Goal: Task Accomplishment & Management: Manage account settings

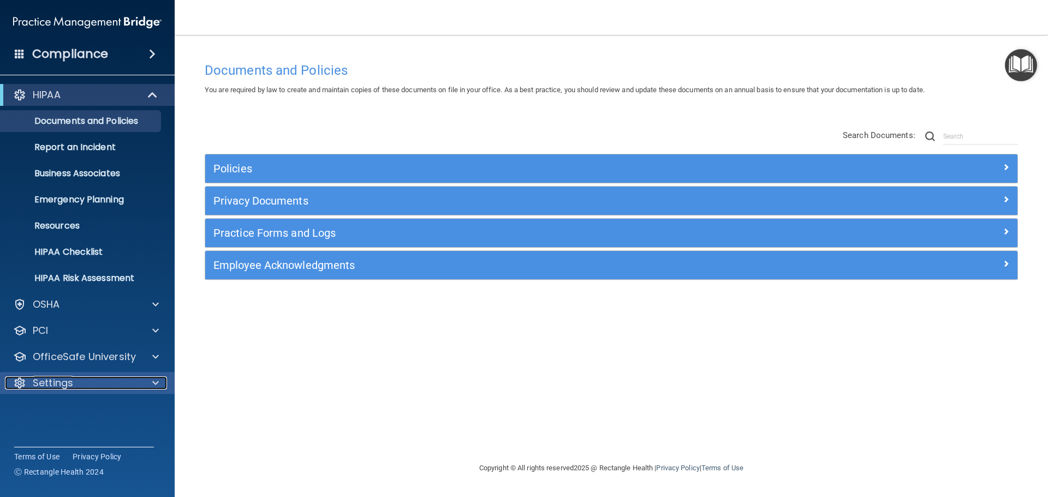
click at [76, 382] on div "Settings" at bounding box center [72, 383] width 135 height 13
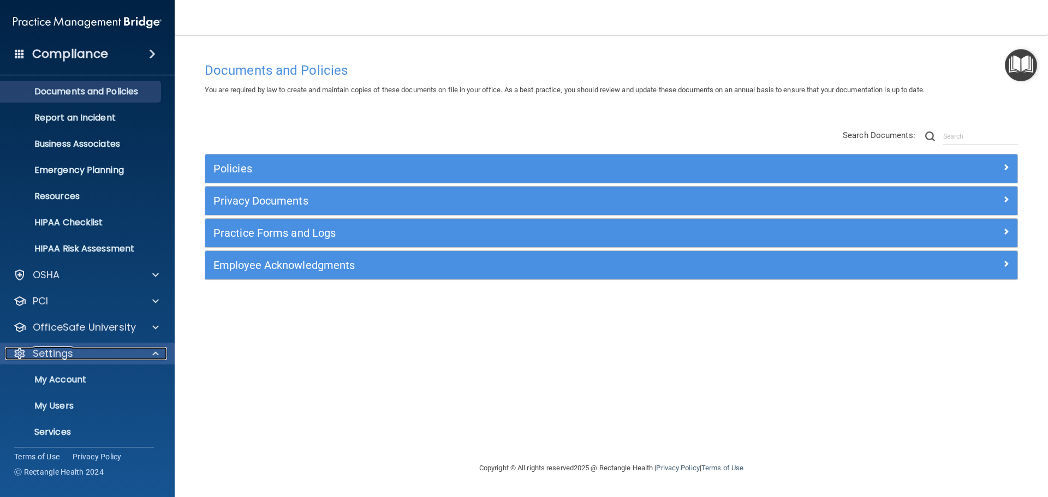
scroll to position [55, 0]
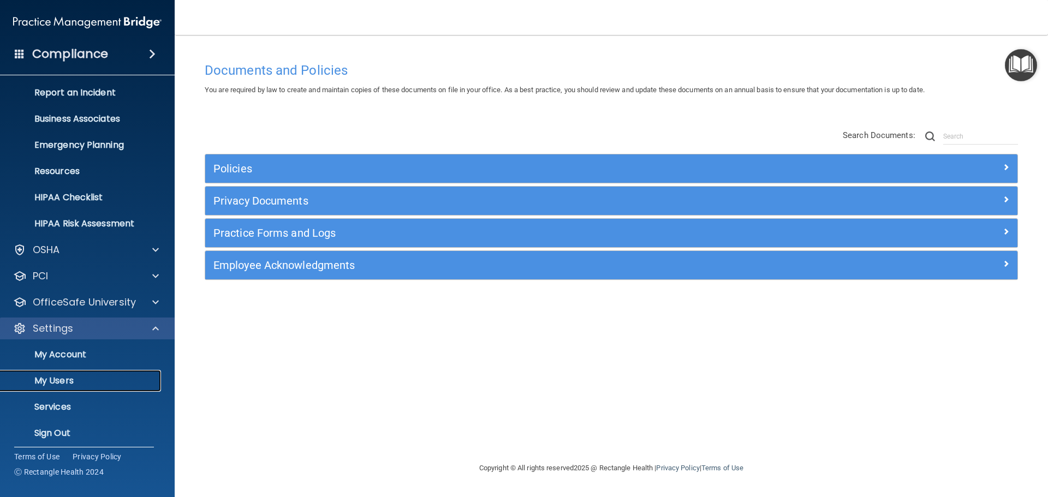
click at [85, 380] on p "My Users" at bounding box center [81, 380] width 149 height 11
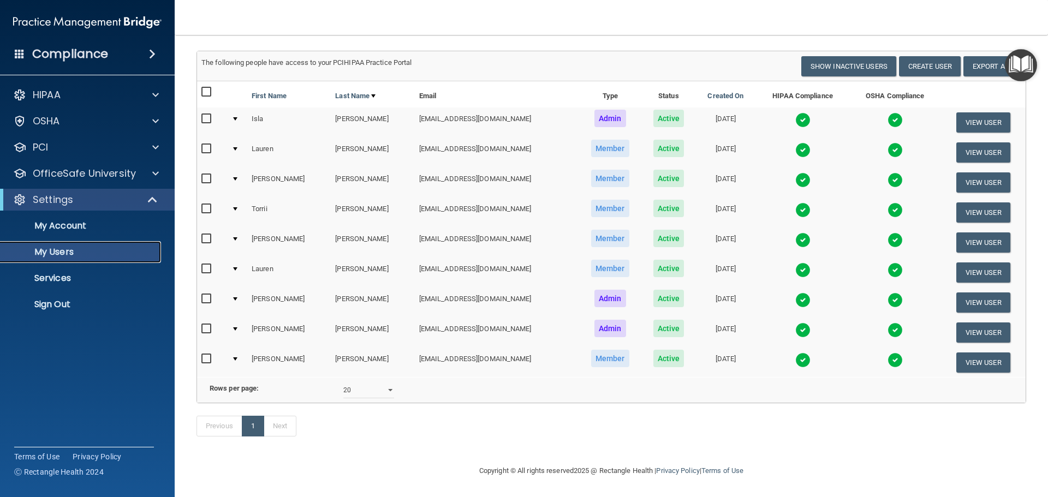
scroll to position [76, 0]
click at [387, 383] on select "10 20 30 40 all" at bounding box center [368, 390] width 51 height 16
select select "30"
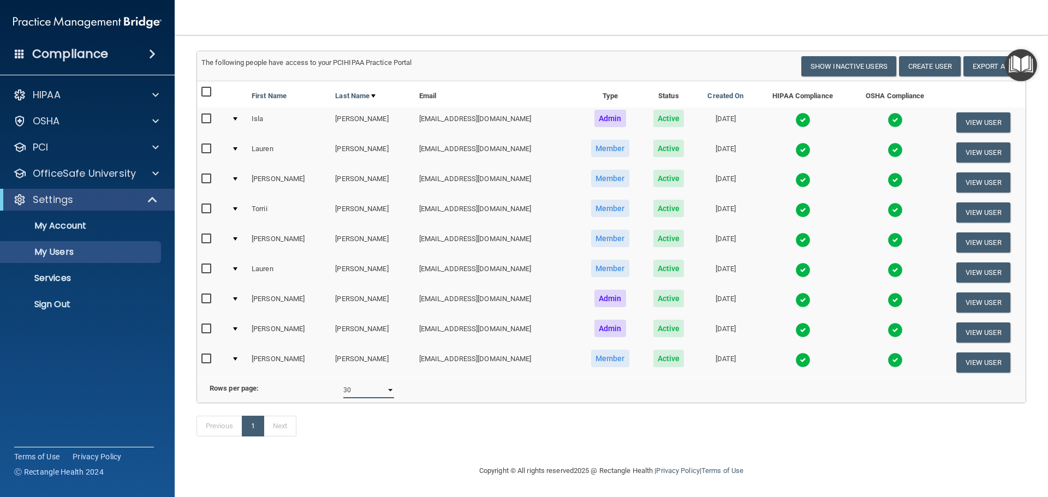
click at [343, 382] on select "10 20 30 40 all" at bounding box center [368, 390] width 51 height 16
select select "30"
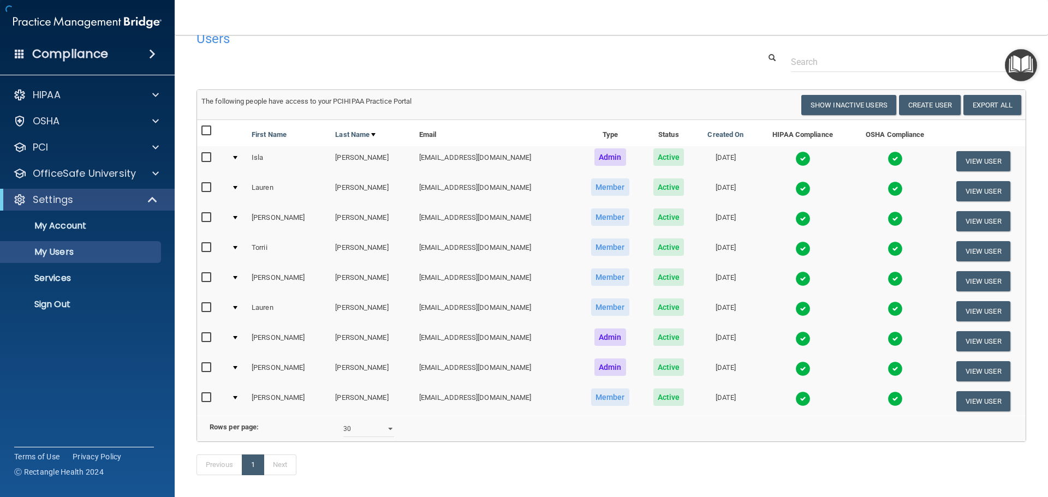
scroll to position [55, 0]
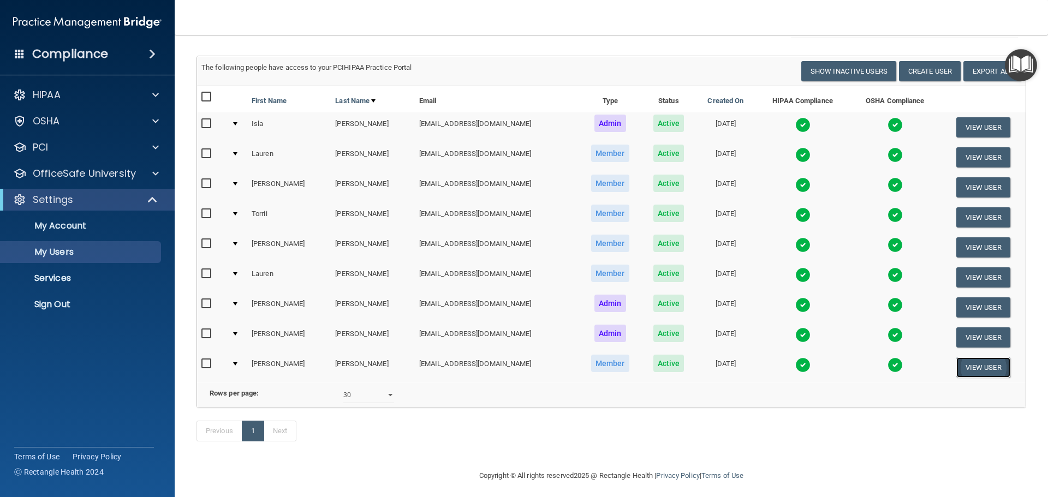
click at [975, 371] on button "View User" at bounding box center [983, 367] width 54 height 20
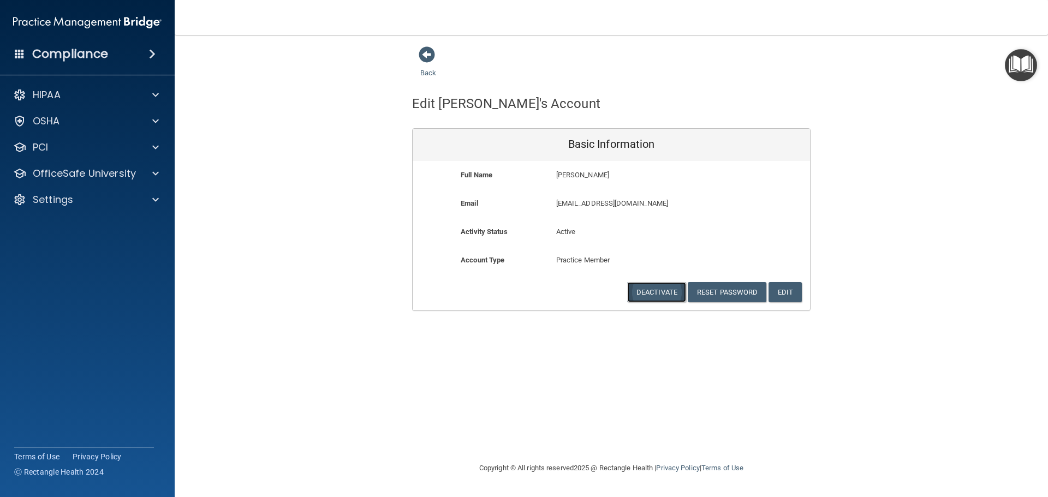
click at [655, 292] on button "Deactivate" at bounding box center [656, 292] width 59 height 20
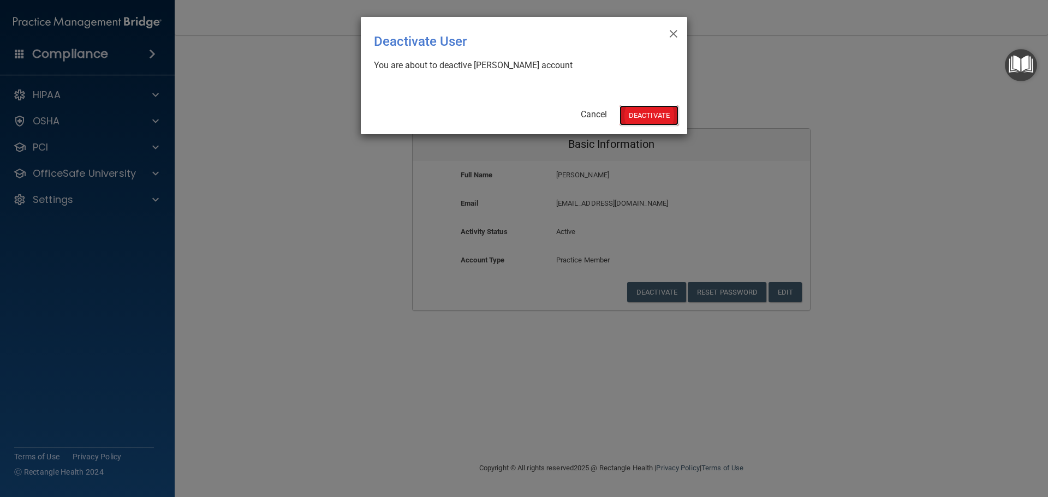
click at [654, 112] on button "Deactivate" at bounding box center [648, 115] width 59 height 20
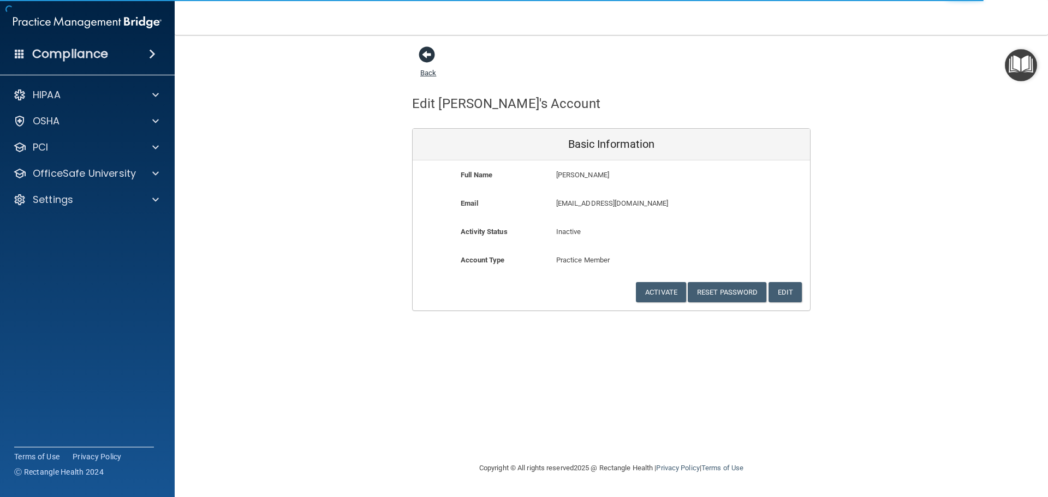
click at [428, 56] on span at bounding box center [427, 54] width 16 height 16
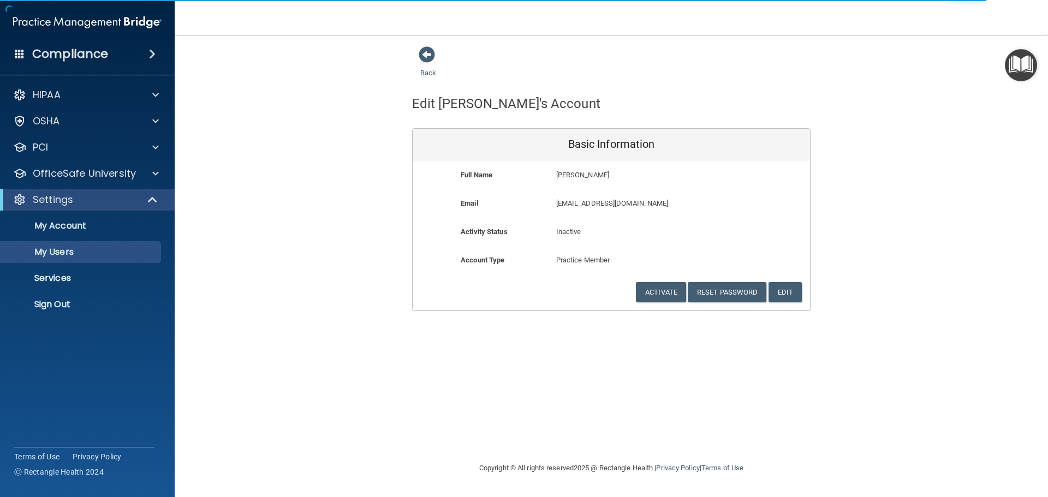
select select "30"
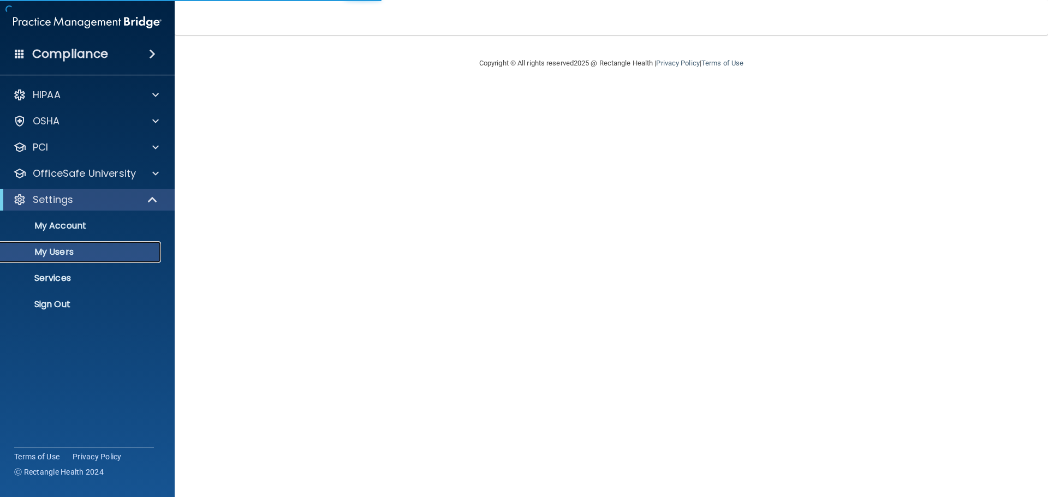
select select "30"
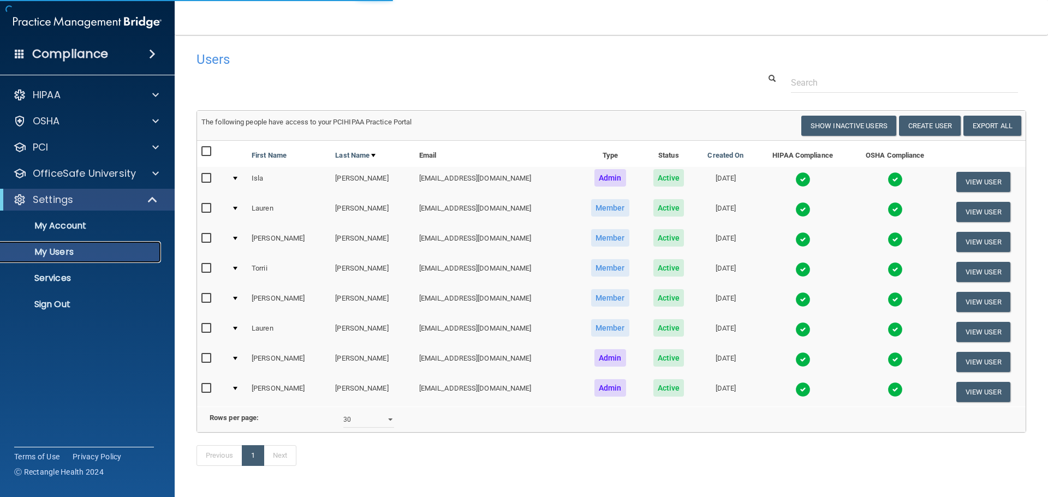
click at [68, 251] on p "My Users" at bounding box center [81, 252] width 149 height 11
select select "20"
click at [920, 127] on button "Create User" at bounding box center [930, 126] width 62 height 20
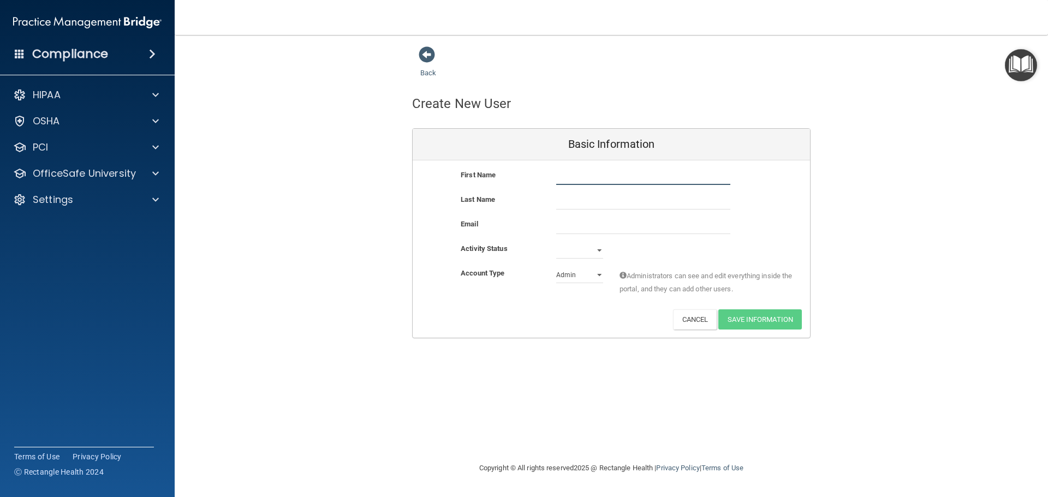
click at [574, 180] on input "text" at bounding box center [643, 177] width 174 height 16
type input "[PERSON_NAME]"
click at [767, 220] on div "Email" at bounding box center [611, 226] width 397 height 16
click at [606, 230] on input "email" at bounding box center [643, 226] width 174 height 16
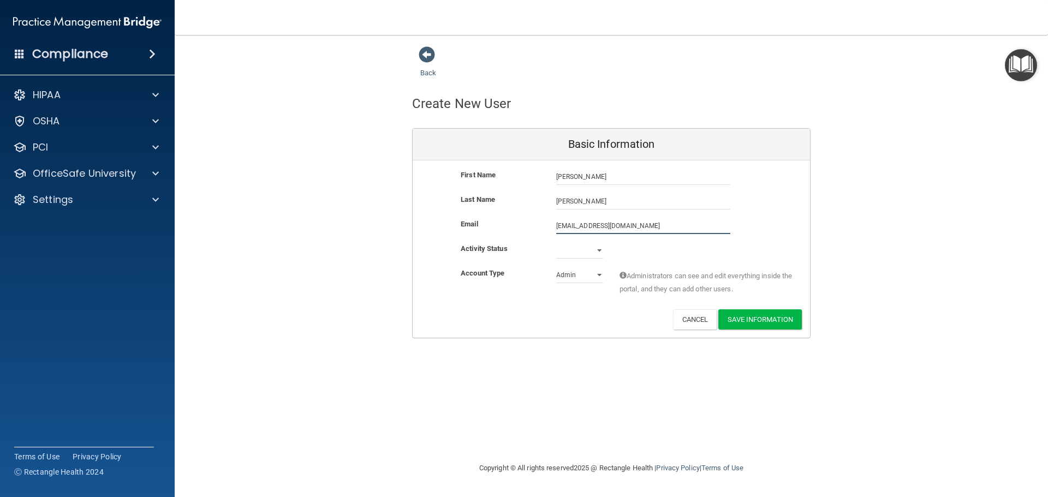
type input "[EMAIL_ADDRESS][DOMAIN_NAME]"
click at [754, 219] on div "Email kellly072@yahoo.com kellly072@yahoo.com" at bounding box center [611, 227] width 397 height 19
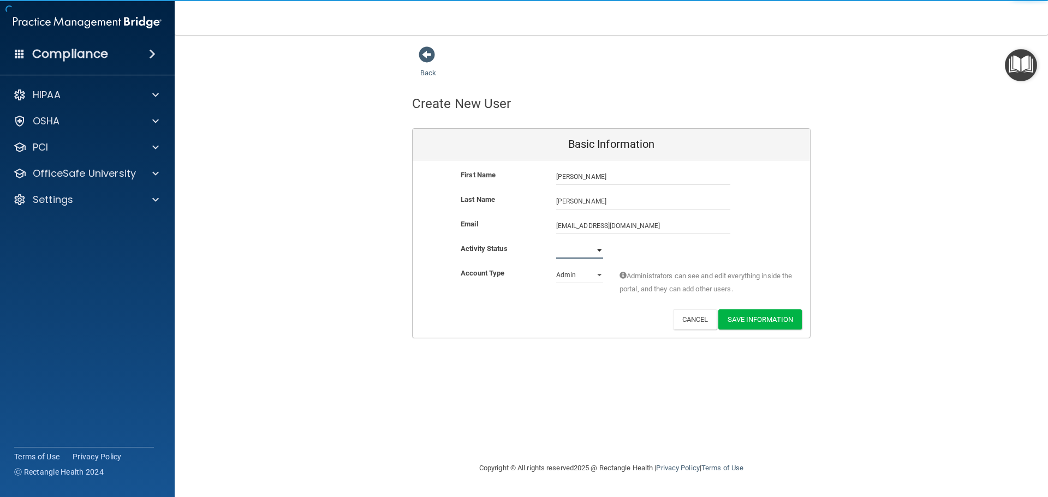
click at [589, 250] on select "Active Inactive" at bounding box center [579, 250] width 47 height 16
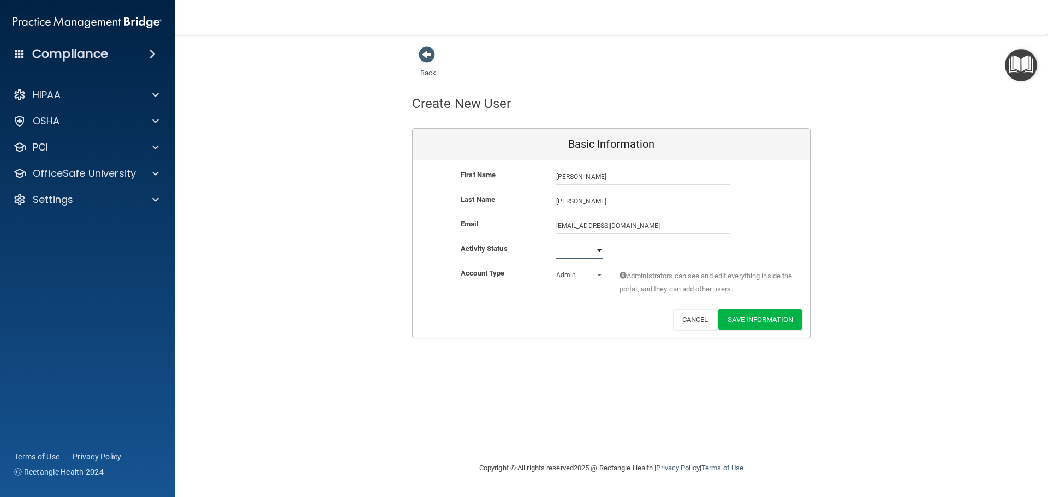
select select "active"
click at [556, 242] on select "Active Inactive" at bounding box center [579, 250] width 47 height 16
click at [586, 272] on select "Admin Member" at bounding box center [579, 275] width 47 height 16
select select "practice_member"
click at [556, 267] on select "Admin Member" at bounding box center [579, 275] width 47 height 16
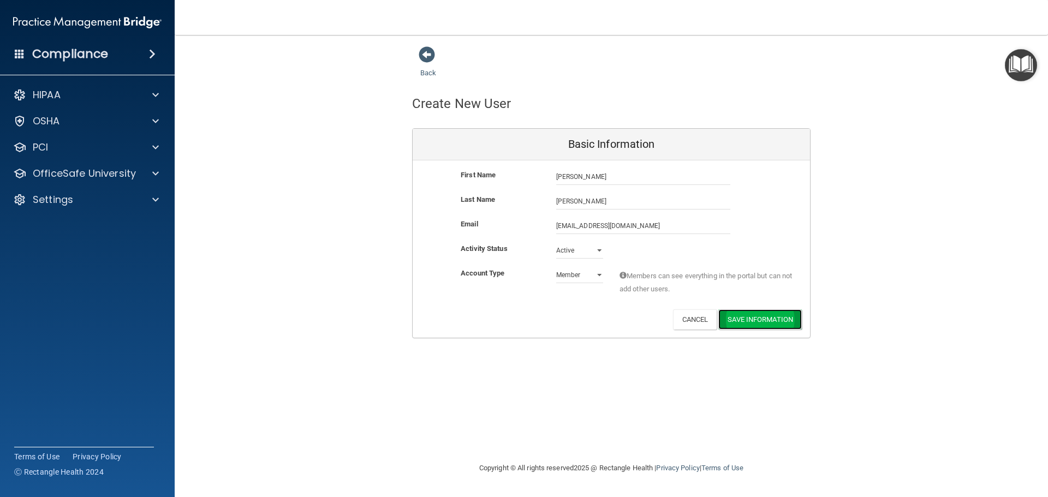
click at [777, 319] on button "Save Information" at bounding box center [759, 319] width 83 height 20
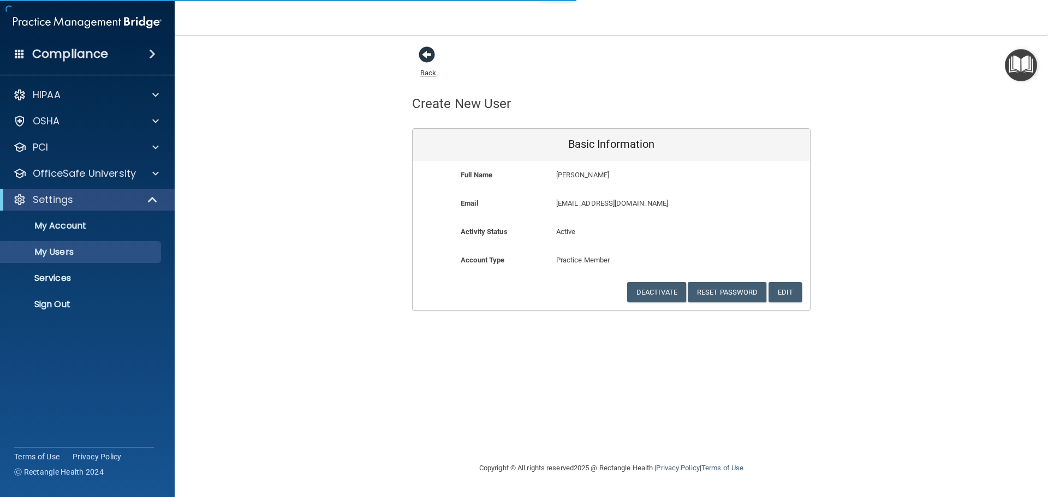
select select "20"
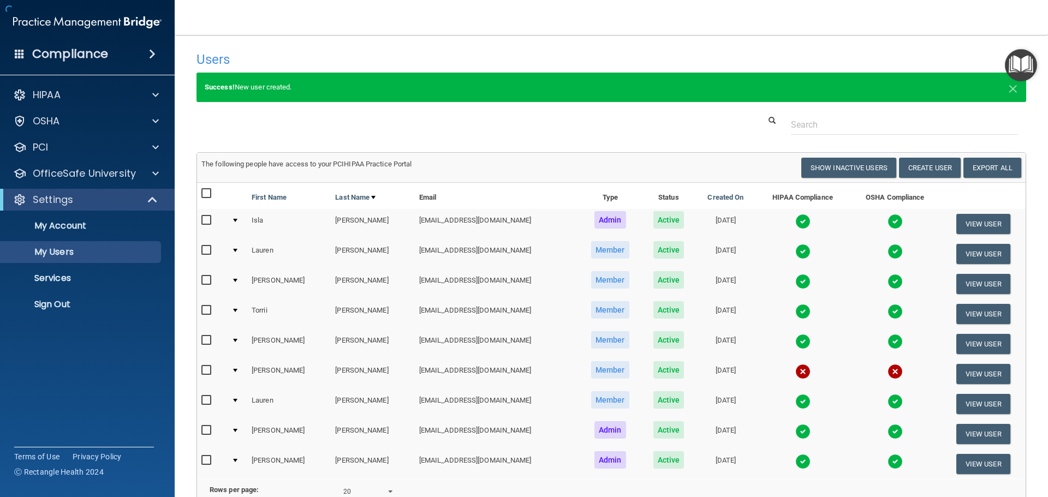
click at [429, 54] on h4 "Users" at bounding box center [434, 59] width 477 height 14
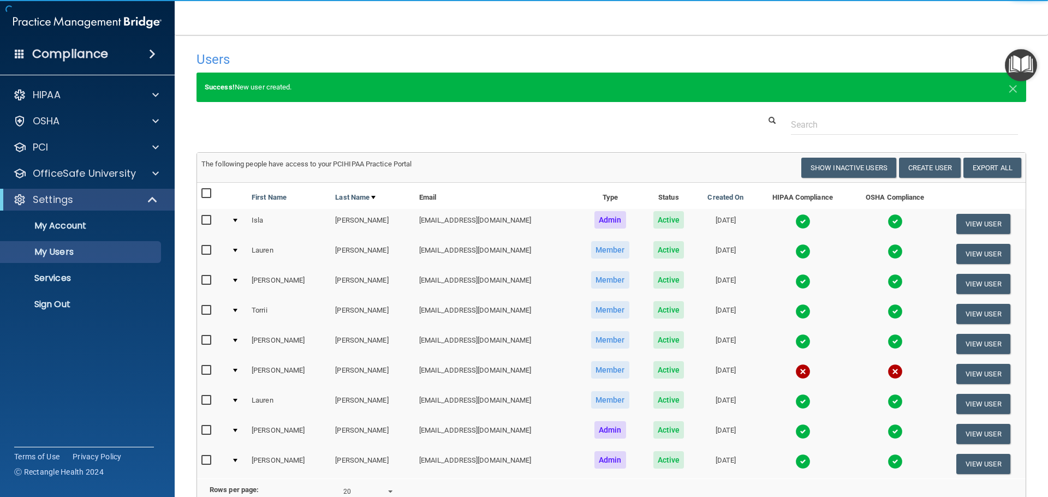
scroll to position [55, 0]
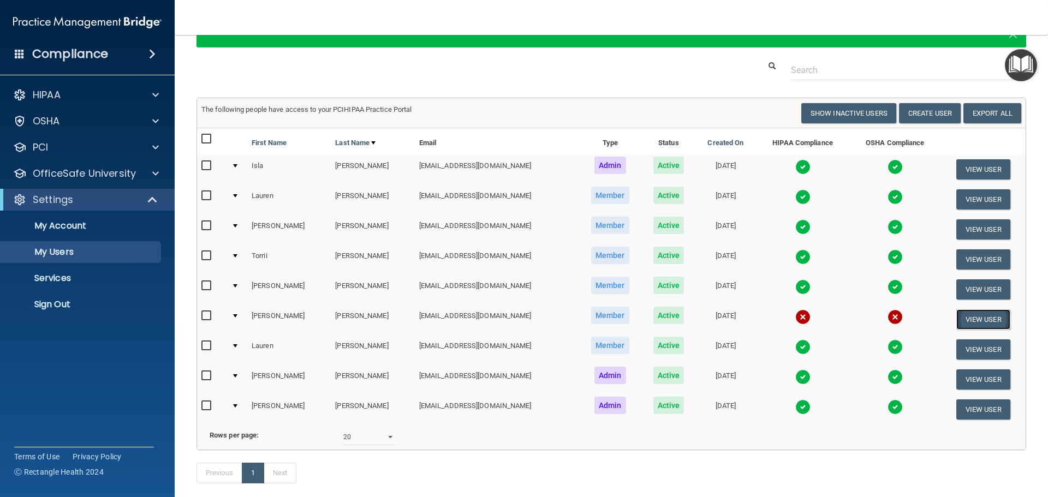
click at [977, 318] on button "View User" at bounding box center [983, 319] width 54 height 20
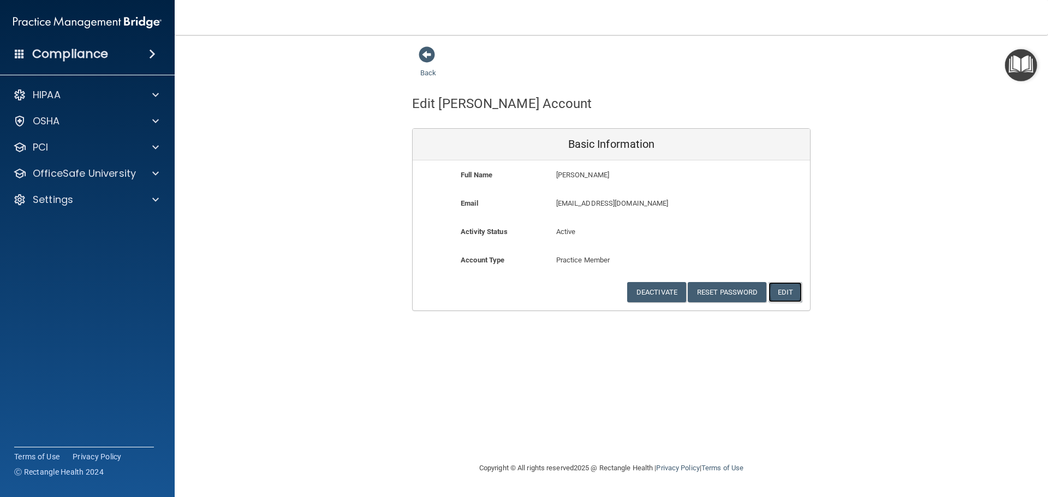
click at [789, 291] on button "Edit" at bounding box center [784, 292] width 33 height 20
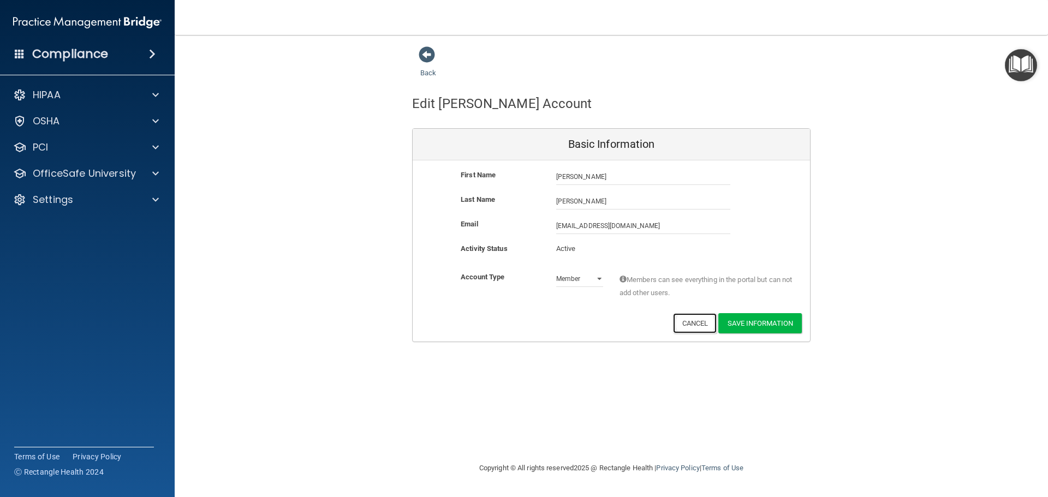
click at [693, 318] on button "Cancel" at bounding box center [695, 323] width 44 height 20
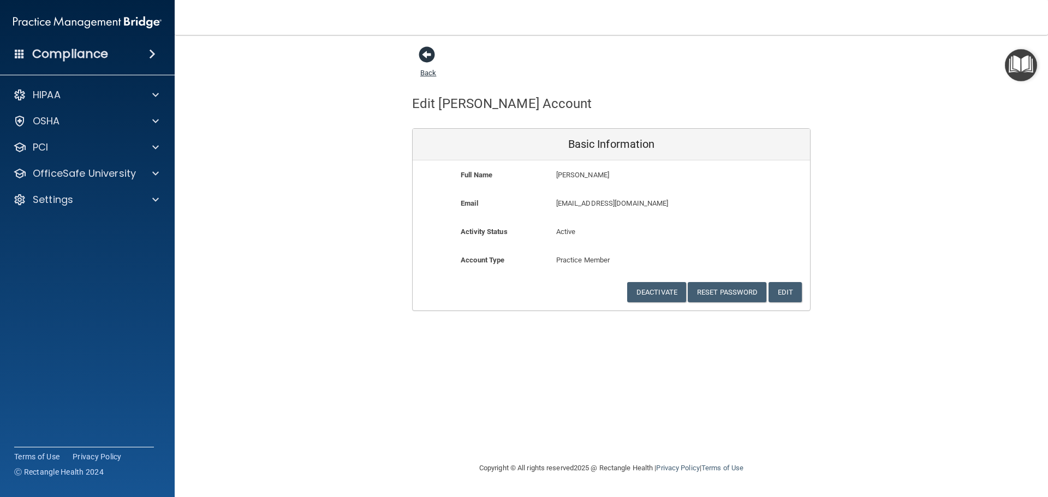
click at [422, 52] on span at bounding box center [427, 54] width 16 height 16
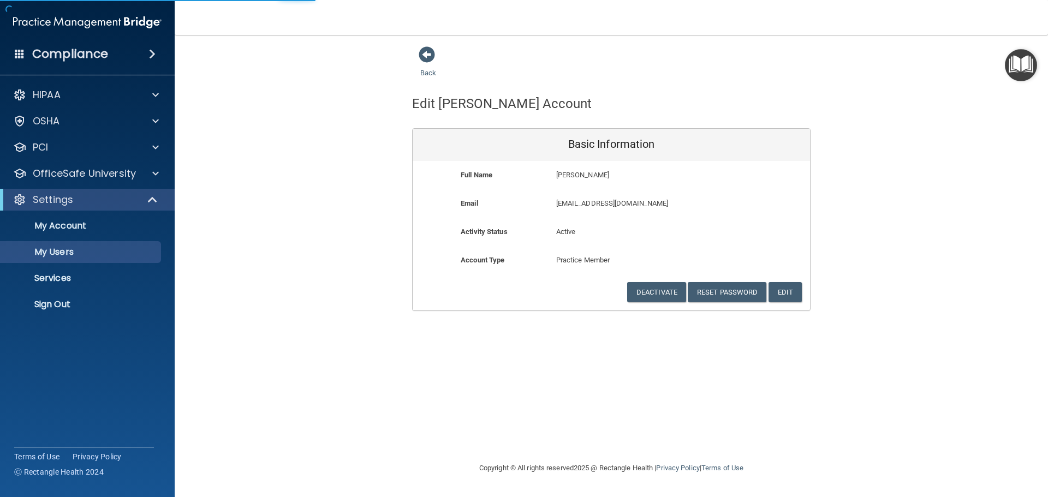
select select "20"
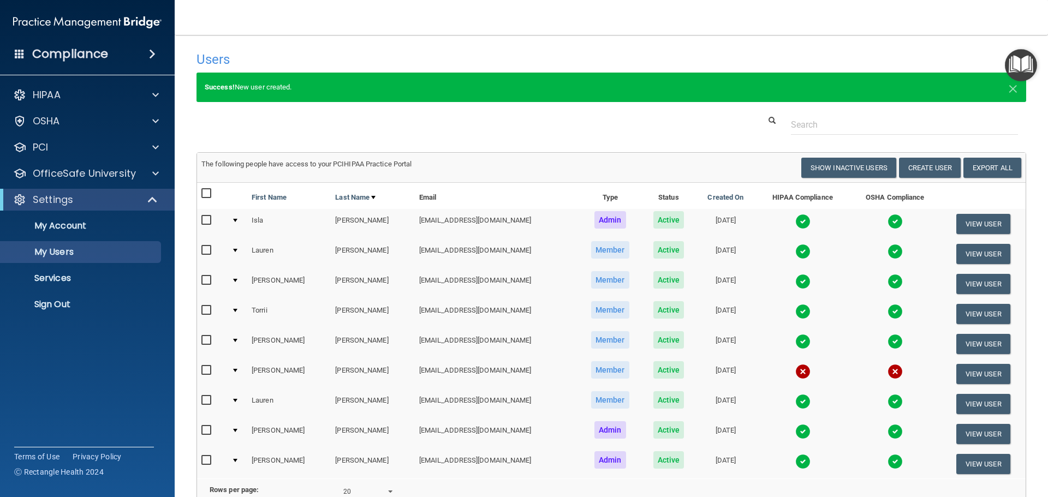
click at [237, 370] on div at bounding box center [235, 370] width 4 height 3
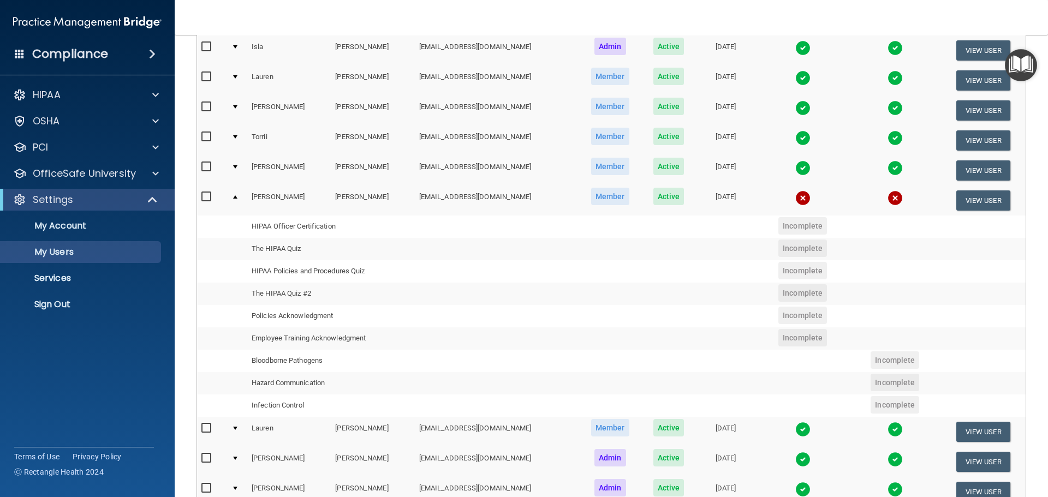
scroll to position [164, 0]
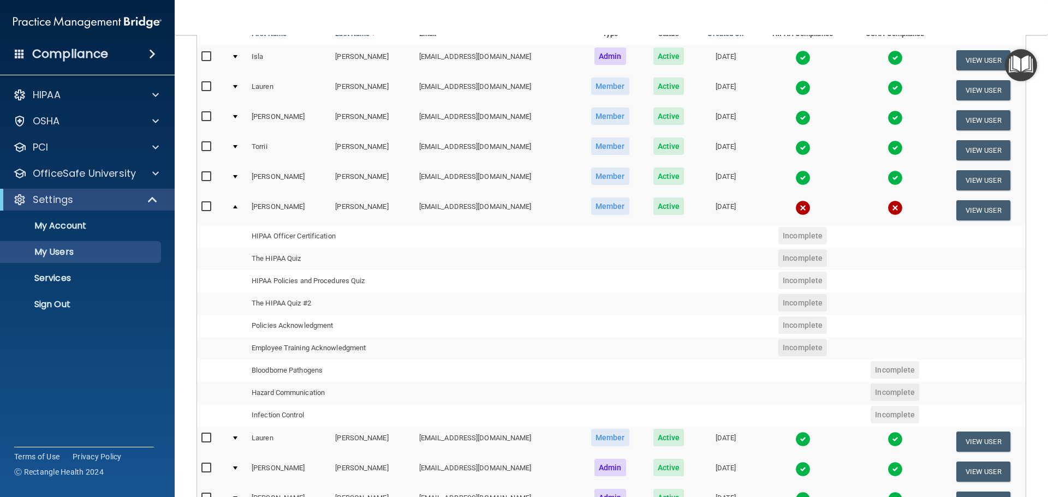
click at [205, 206] on input "checkbox" at bounding box center [207, 206] width 13 height 9
checkbox input "true"
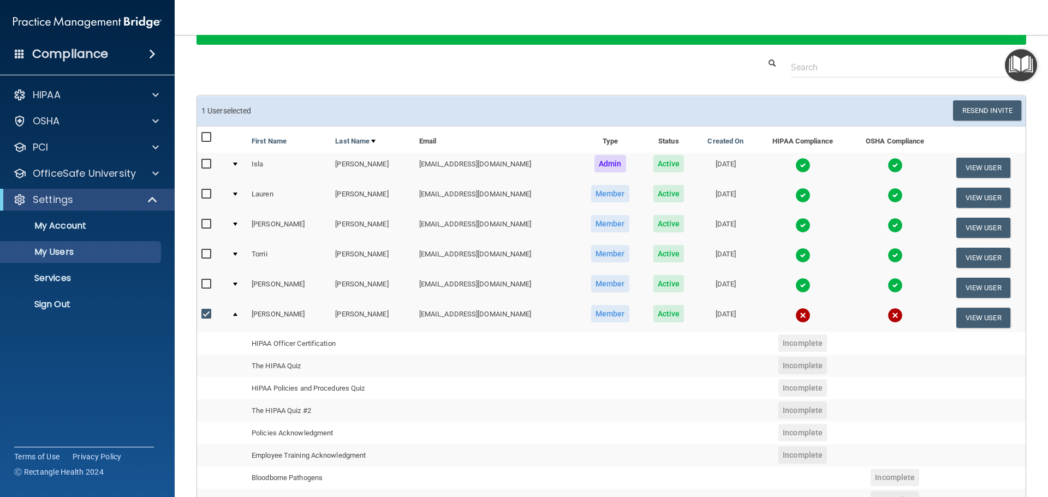
scroll to position [0, 0]
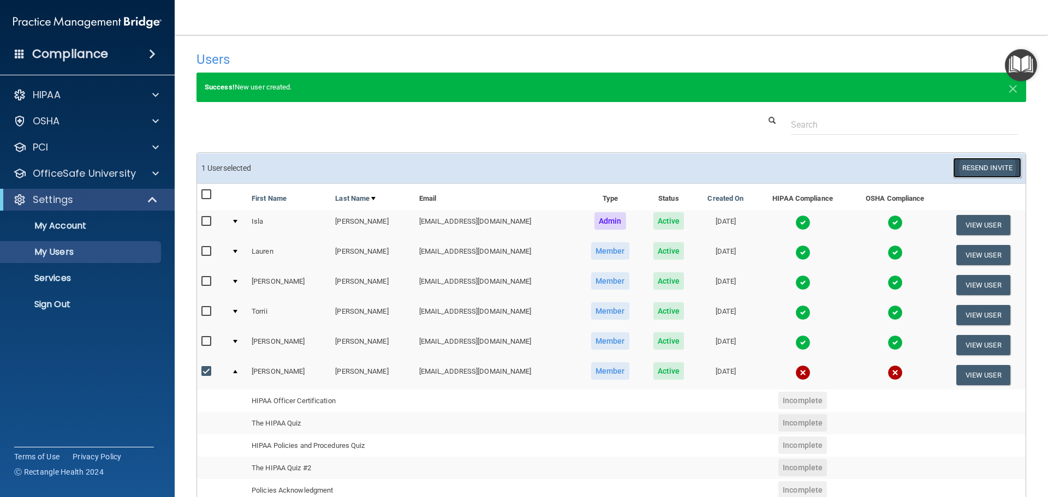
click at [983, 169] on button "Resend Invite" at bounding box center [987, 168] width 68 height 20
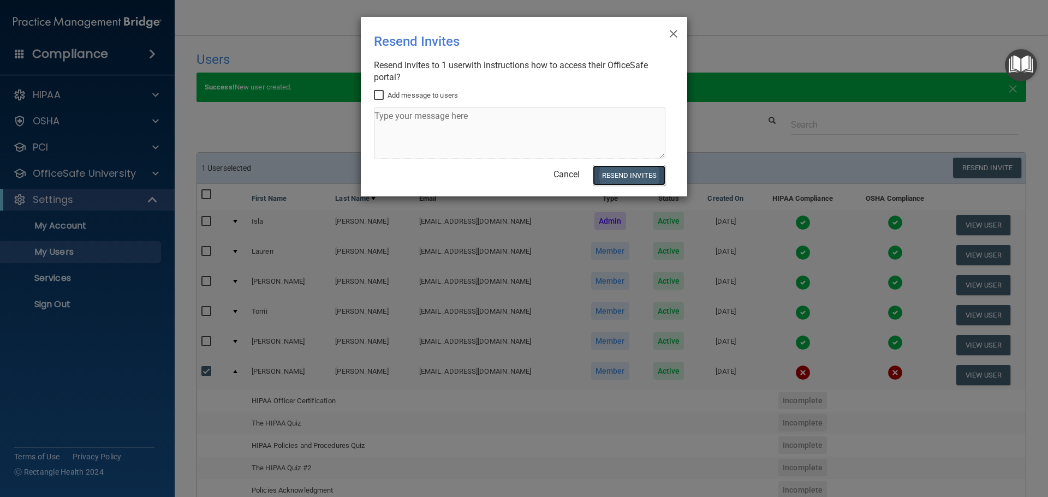
click at [635, 175] on button "Resend Invites" at bounding box center [629, 175] width 73 height 20
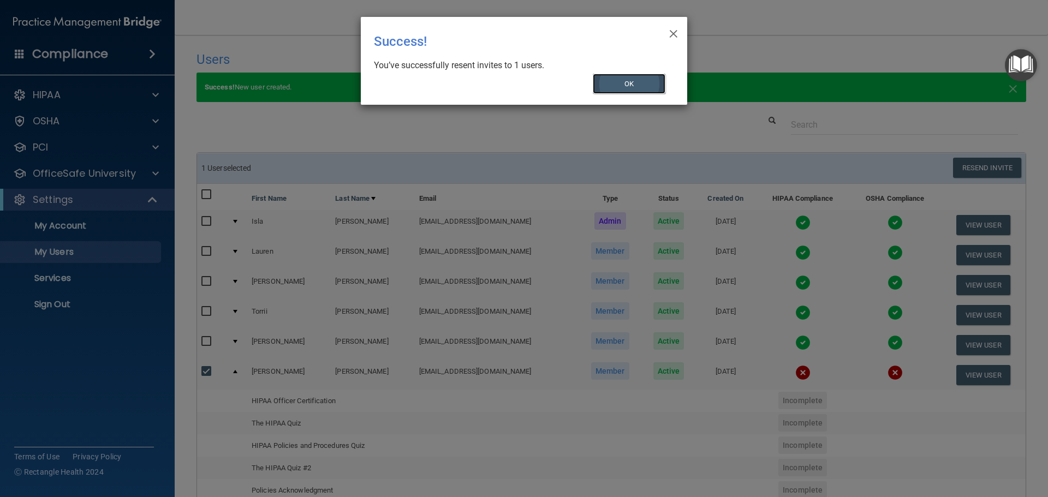
click at [642, 85] on button "OK" at bounding box center [629, 84] width 73 height 20
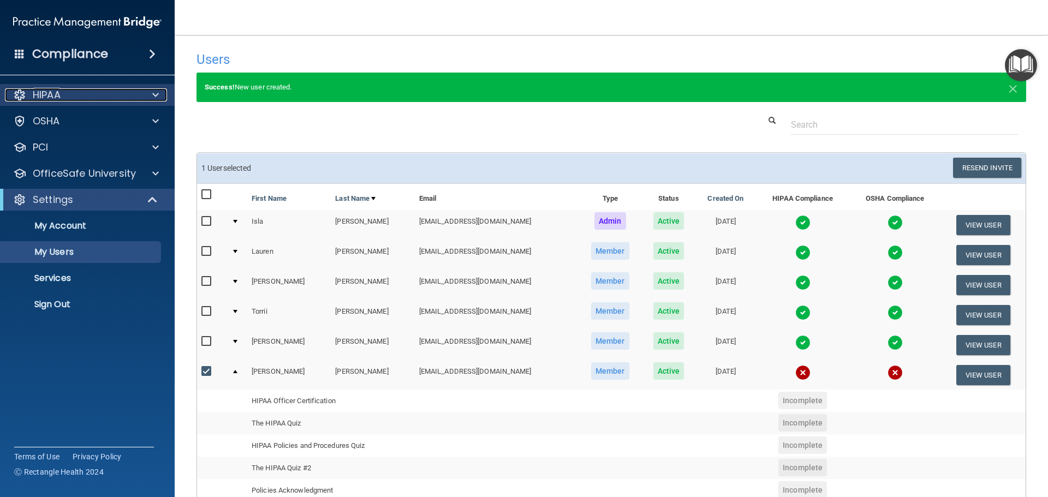
click at [142, 93] on div at bounding box center [153, 94] width 27 height 13
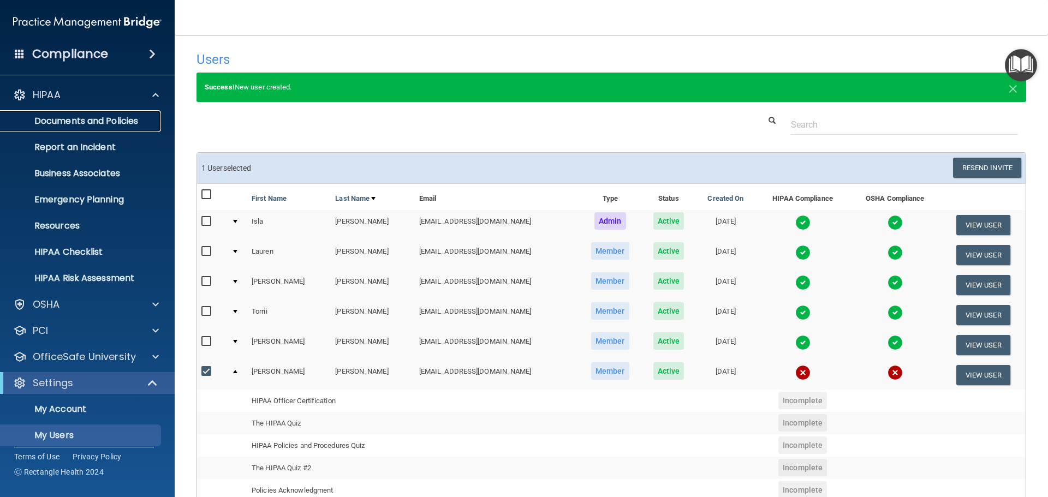
click at [130, 117] on p "Documents and Policies" at bounding box center [81, 121] width 149 height 11
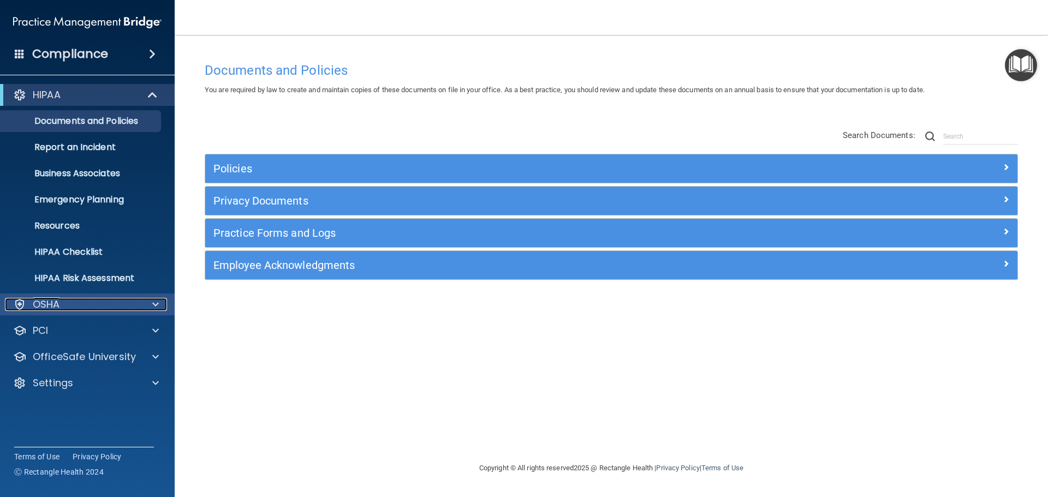
click at [157, 304] on span at bounding box center [155, 304] width 7 height 13
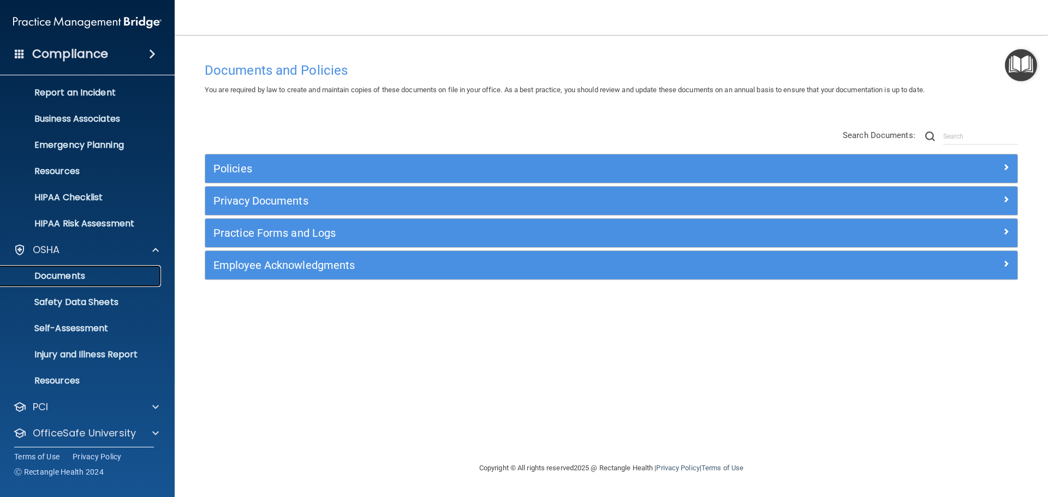
click at [117, 274] on p "Documents" at bounding box center [81, 276] width 149 height 11
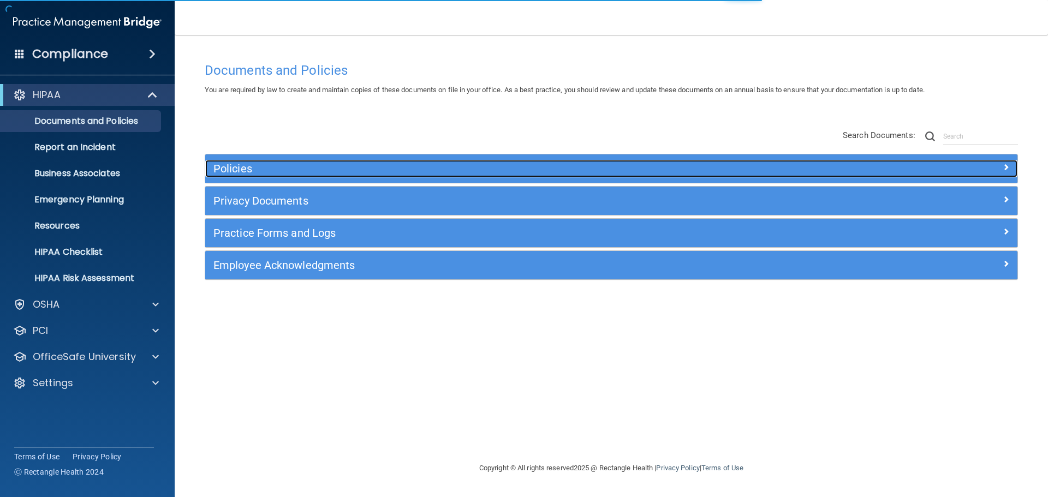
click at [928, 167] on div at bounding box center [915, 166] width 203 height 13
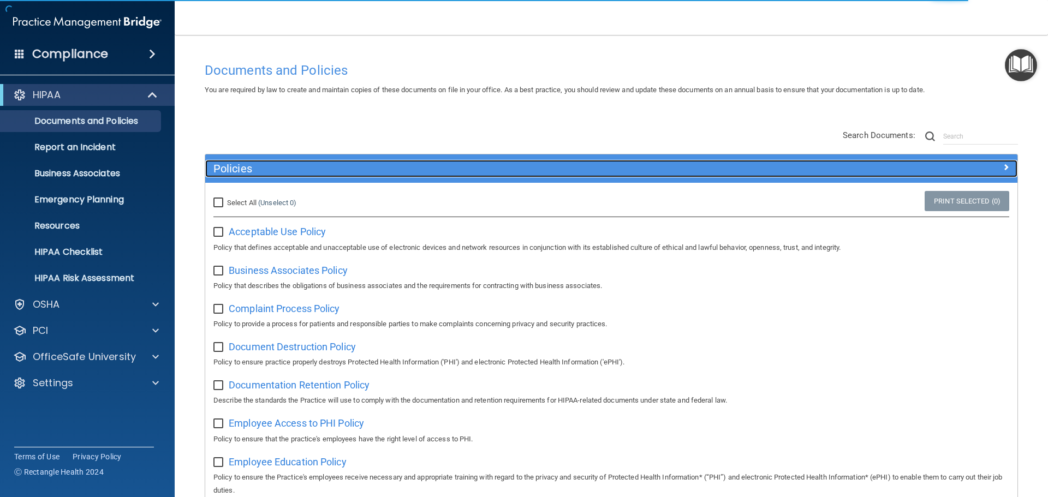
click at [928, 167] on div at bounding box center [915, 166] width 203 height 13
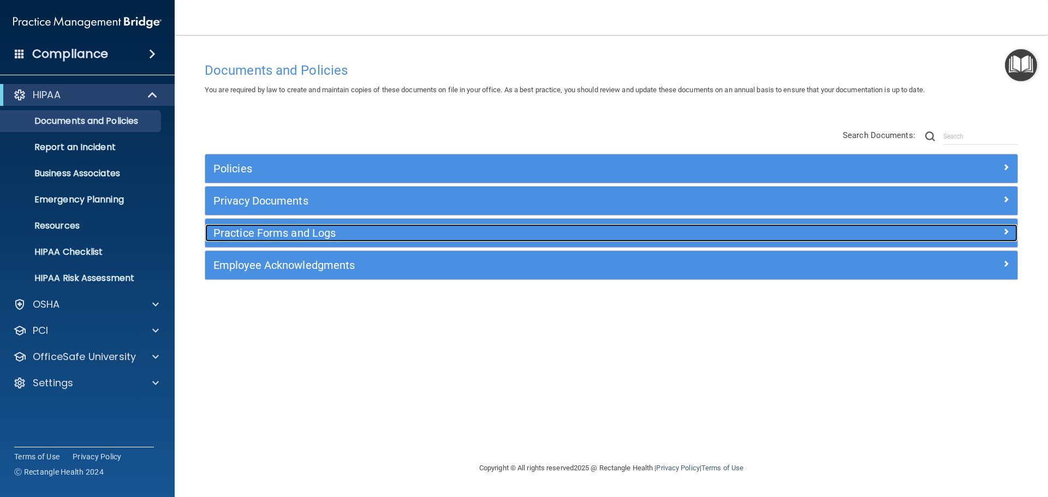
click at [318, 228] on h5 "Practice Forms and Logs" at bounding box center [509, 233] width 593 height 12
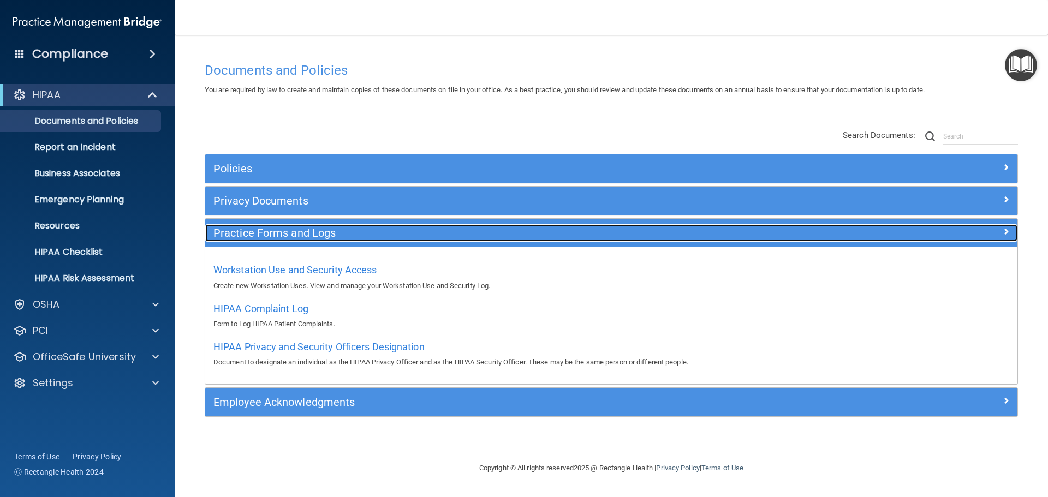
click at [318, 228] on h5 "Practice Forms and Logs" at bounding box center [509, 233] width 593 height 12
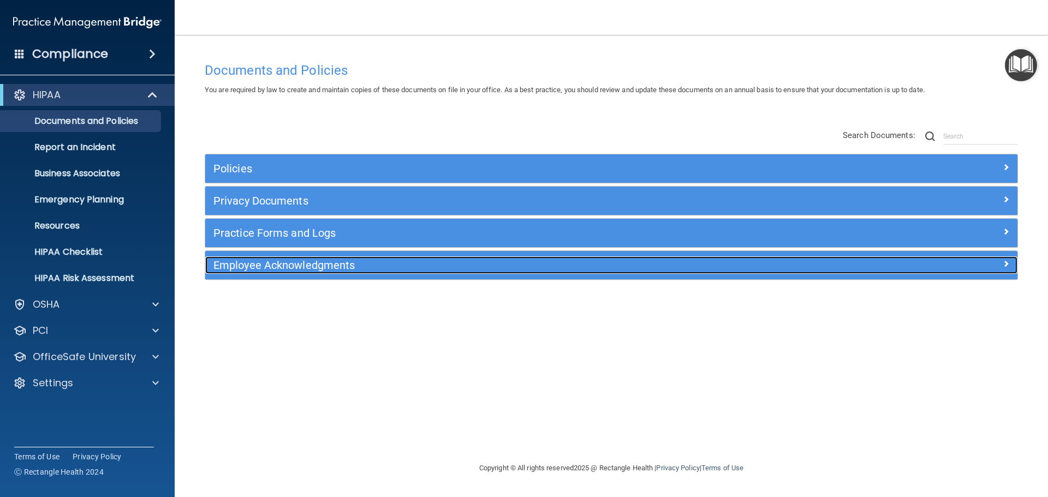
click at [317, 264] on h5 "Employee Acknowledgments" at bounding box center [509, 265] width 593 height 12
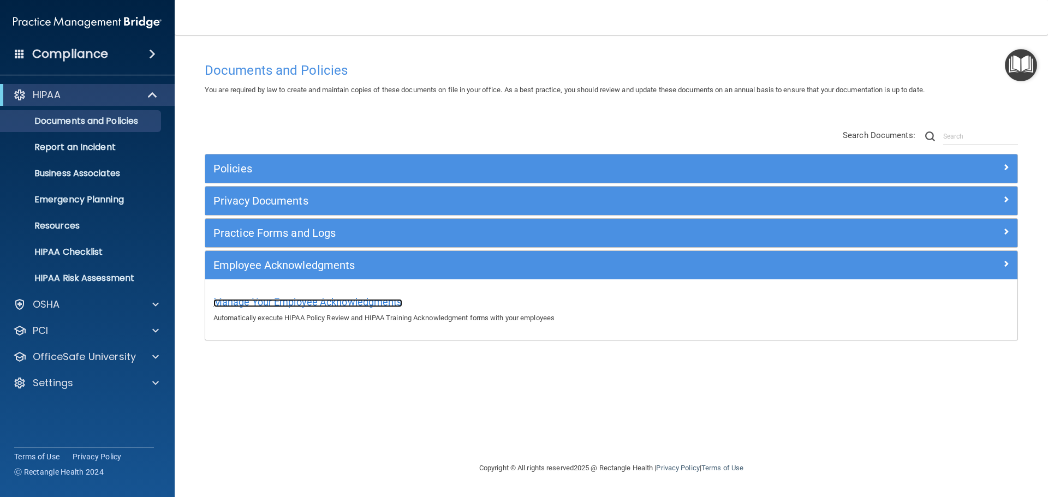
click at [329, 303] on span "Manage Your Employee Acknowledgments" at bounding box center [307, 301] width 189 height 11
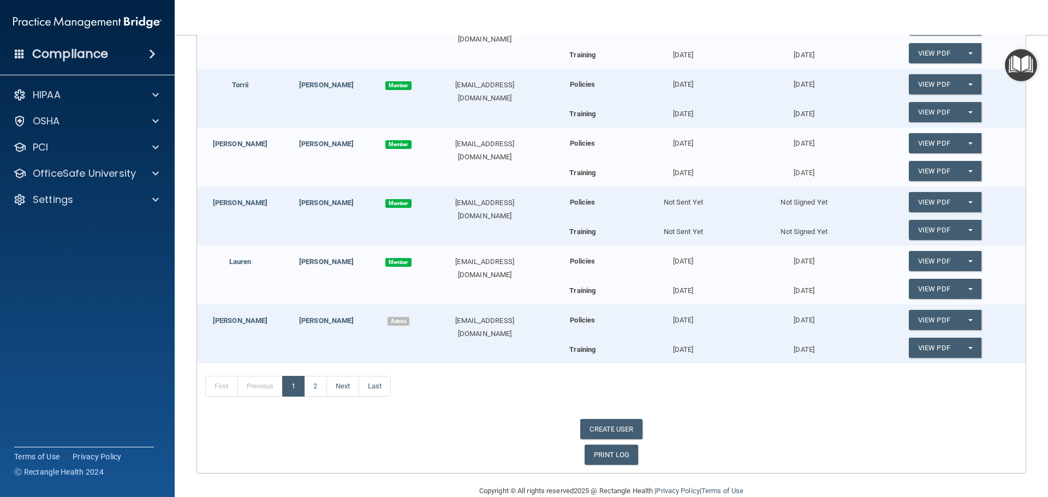
scroll to position [327, 0]
click at [339, 383] on link "Next" at bounding box center [342, 385] width 33 height 21
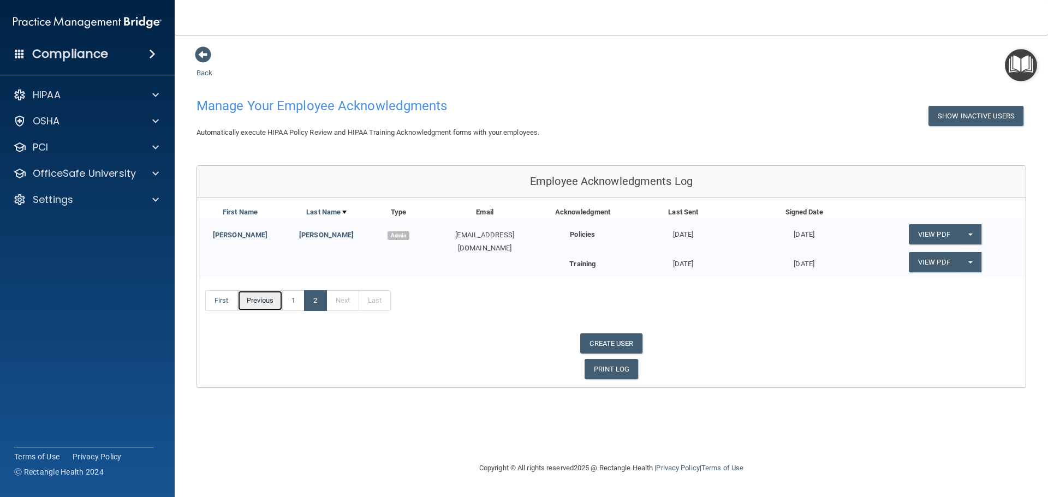
click at [256, 308] on link "Previous" at bounding box center [260, 300] width 46 height 21
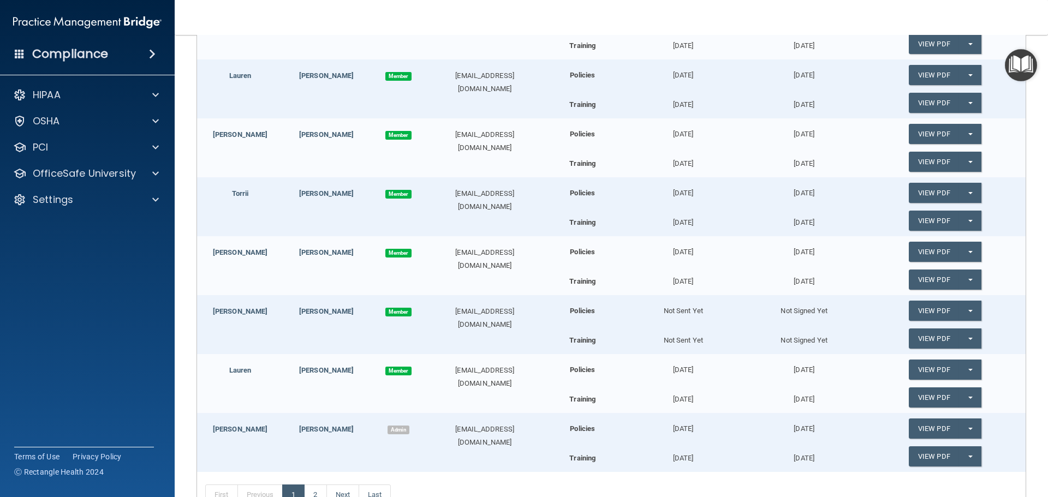
scroll to position [273, 0]
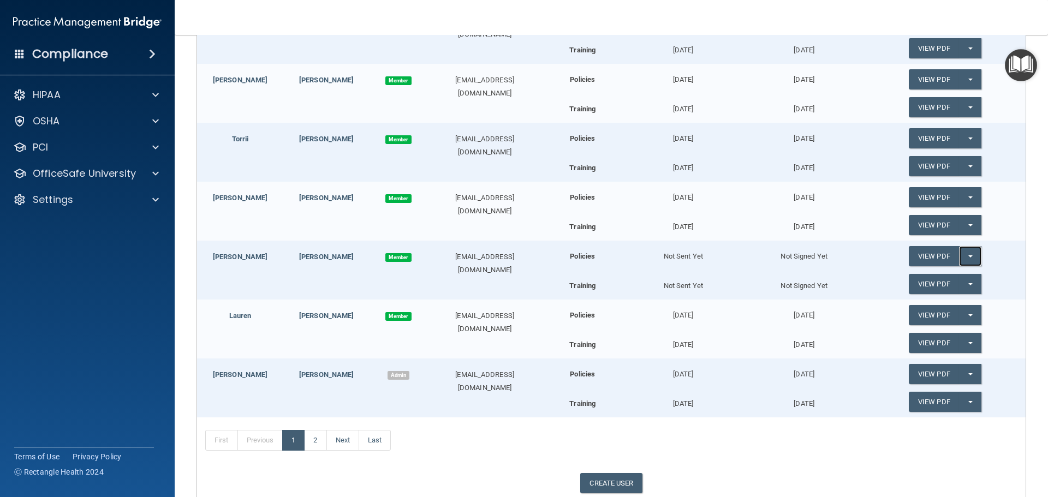
click at [967, 258] on button "Split button!" at bounding box center [970, 256] width 22 height 20
click at [958, 282] on link "Send Acknowledgment" at bounding box center [956, 278] width 94 height 16
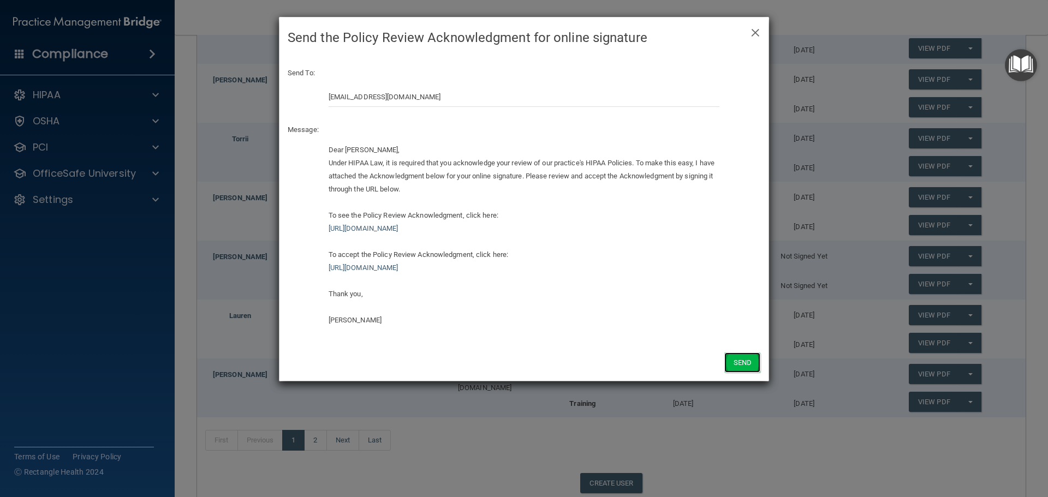
click at [747, 363] on button "Send" at bounding box center [742, 363] width 36 height 20
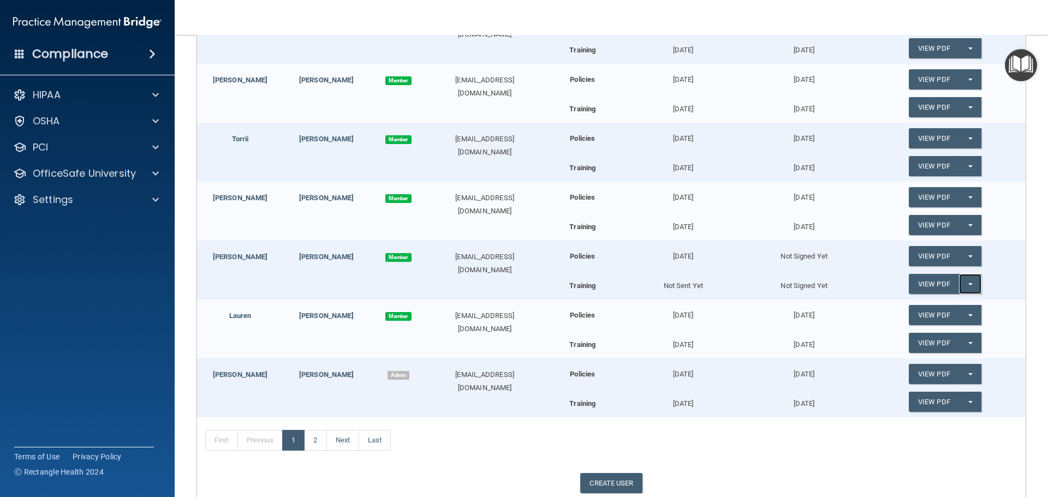
click at [967, 283] on button "Split button!" at bounding box center [970, 284] width 22 height 20
click at [957, 308] on link "Send Acknowledgment PDF" at bounding box center [963, 306] width 109 height 16
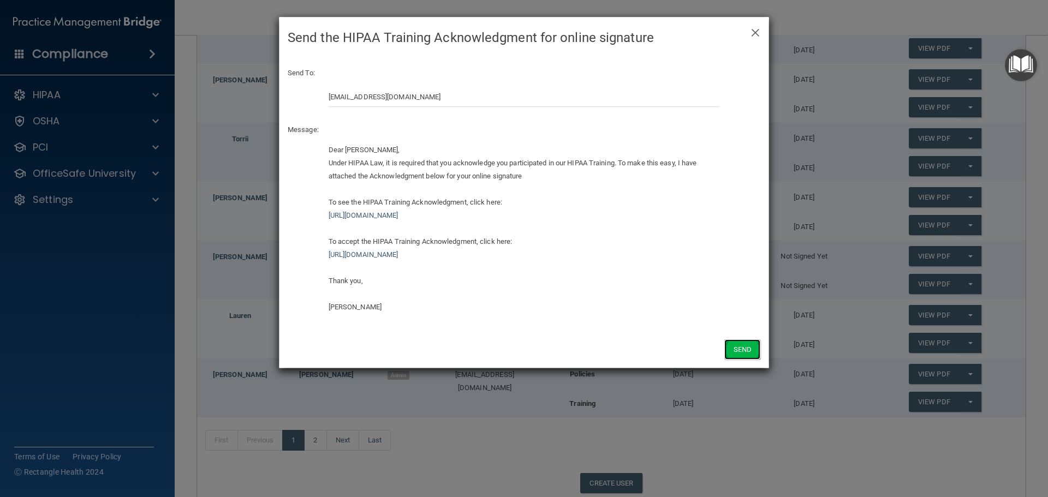
click at [745, 350] on button "Send" at bounding box center [742, 349] width 36 height 20
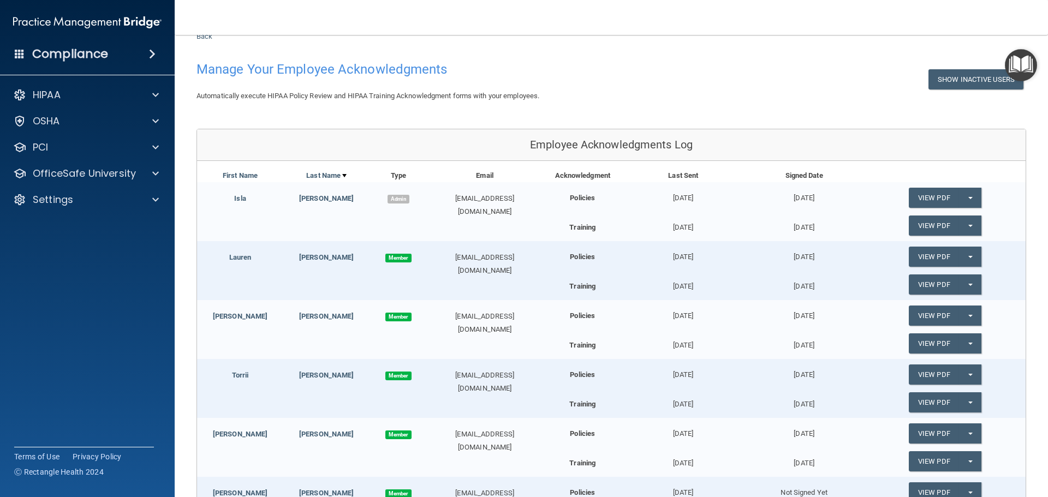
scroll to position [0, 0]
